Goal: Use online tool/utility: Use online tool/utility

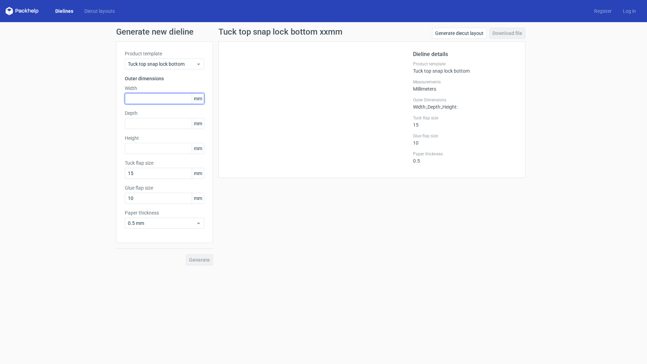
click at [153, 101] on input "text" at bounding box center [165, 98] width 80 height 11
type input "100"
click at [206, 265] on button "Generate" at bounding box center [199, 259] width 27 height 11
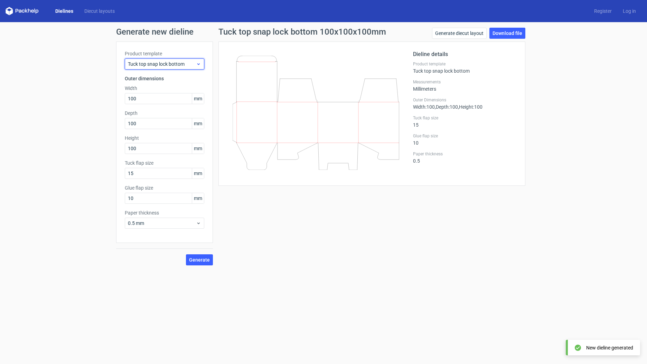
click at [196, 66] on span "Tuck top snap lock bottom" at bounding box center [162, 64] width 68 height 7
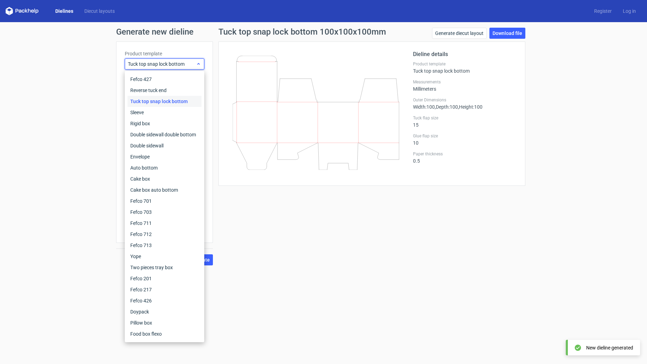
click at [196, 66] on span "Tuck top snap lock bottom" at bounding box center [162, 64] width 68 height 7
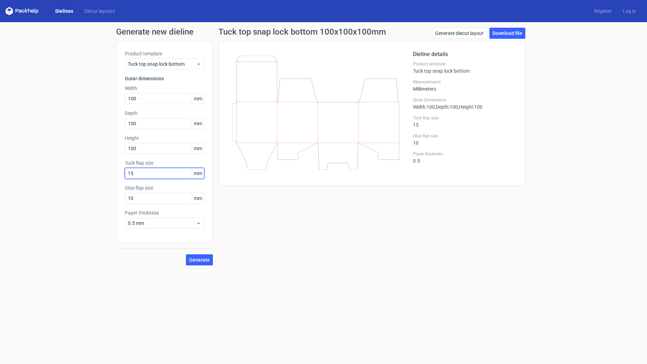
drag, startPoint x: 144, startPoint y: 175, endPoint x: 123, endPoint y: 174, distance: 20.1
click at [123, 174] on div "Product template Tuck top snap lock bottom Outer dimensions Width 100 mm Depth …" at bounding box center [164, 142] width 97 height 201
type input "1"
click at [186, 254] on button "Generate" at bounding box center [199, 259] width 27 height 11
click at [139, 199] on input "10" at bounding box center [165, 198] width 80 height 11
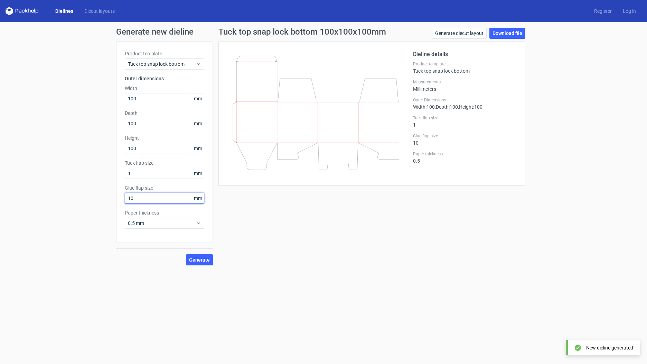
click at [139, 199] on input "10" at bounding box center [165, 198] width 80 height 11
type input "13"
click at [186, 254] on button "Generate" at bounding box center [199, 259] width 27 height 11
click at [194, 260] on span "Generate" at bounding box center [199, 259] width 21 height 5
